Goal: Information Seeking & Learning: Learn about a topic

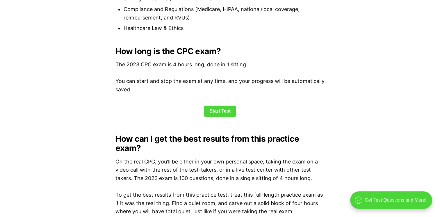
scroll to position [754, 0]
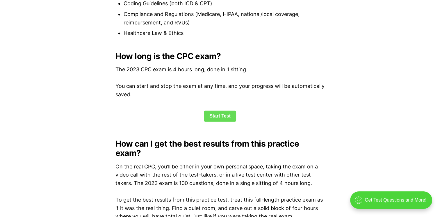
click at [223, 114] on link "Start Test" at bounding box center [220, 116] width 32 height 11
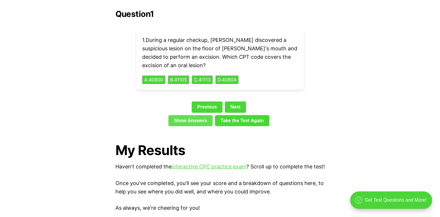
click at [189, 115] on link "Show Answers" at bounding box center [190, 120] width 44 height 11
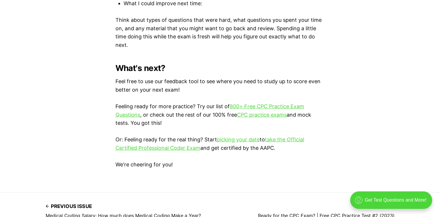
scroll to position [1722, 0]
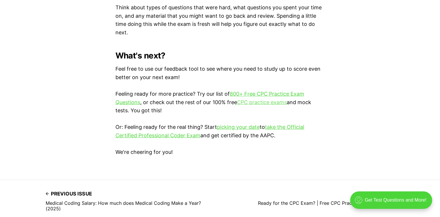
click at [270, 101] on link "CPC practice exams" at bounding box center [262, 102] width 50 height 6
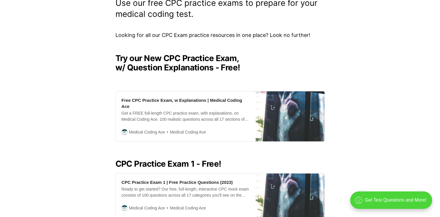
scroll to position [128, 0]
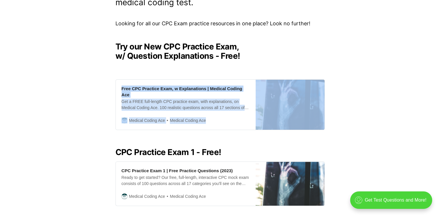
drag, startPoint x: 439, startPoint y: 66, endPoint x: 437, endPoint y: 77, distance: 11.7
drag, startPoint x: 437, startPoint y: 77, endPoint x: 398, endPoint y: 113, distance: 53.1
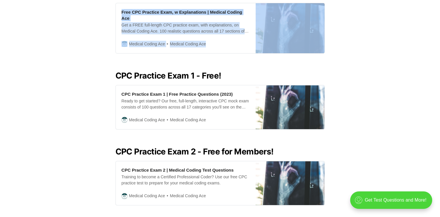
scroll to position [202, 0]
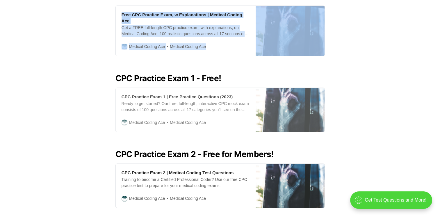
click at [189, 94] on div "CPC Practice Exam 1 | Free Practice Questions (2023)" at bounding box center [177, 97] width 111 height 6
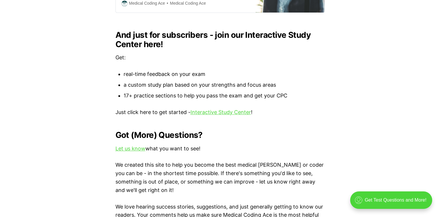
scroll to position [629, 0]
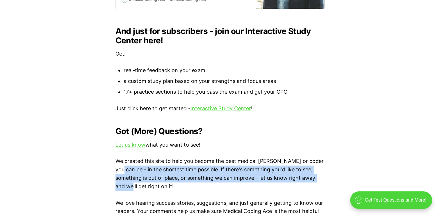
drag, startPoint x: 432, startPoint y: 154, endPoint x: 430, endPoint y: 171, distance: 17.0
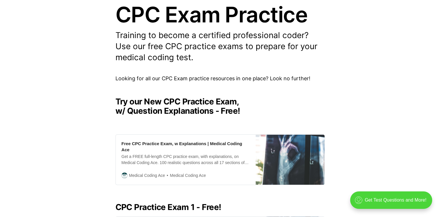
scroll to position [0, 0]
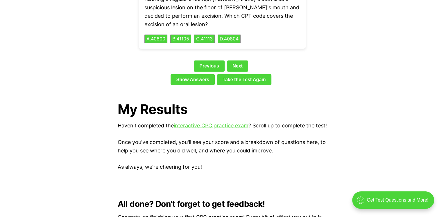
scroll to position [1192, 0]
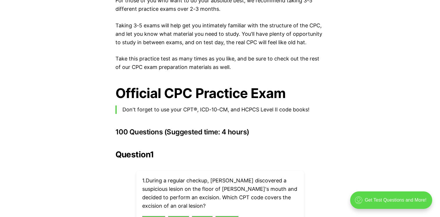
click at [398, 198] on div ".cls-1{fill:none;stroke:currentColor;stroke-linecap:round;stroke-linejoin:round…" at bounding box center [391, 199] width 82 height 17
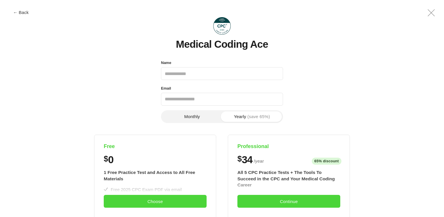
scroll to position [0, 0]
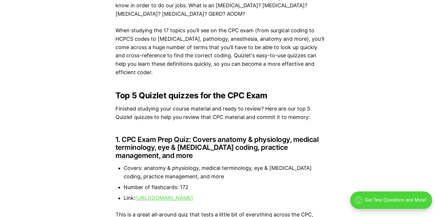
scroll to position [610, 0]
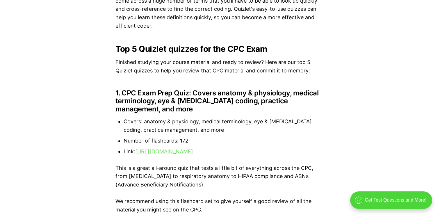
click at [193, 152] on link "https://quizlet.com/419356522/cpc-exam-prep-flash-cards/" at bounding box center [164, 151] width 58 height 6
